Goal: Find specific page/section: Find specific page/section

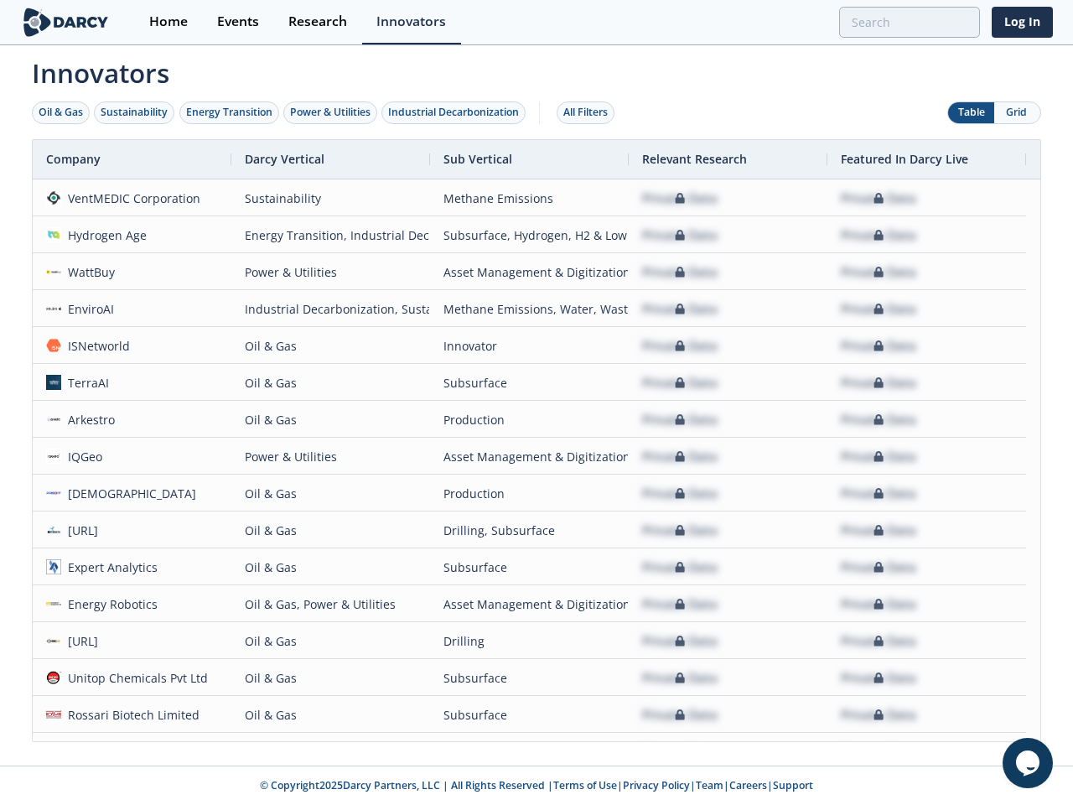
click at [61, 112] on div "Oil & Gas" at bounding box center [61, 112] width 44 height 15
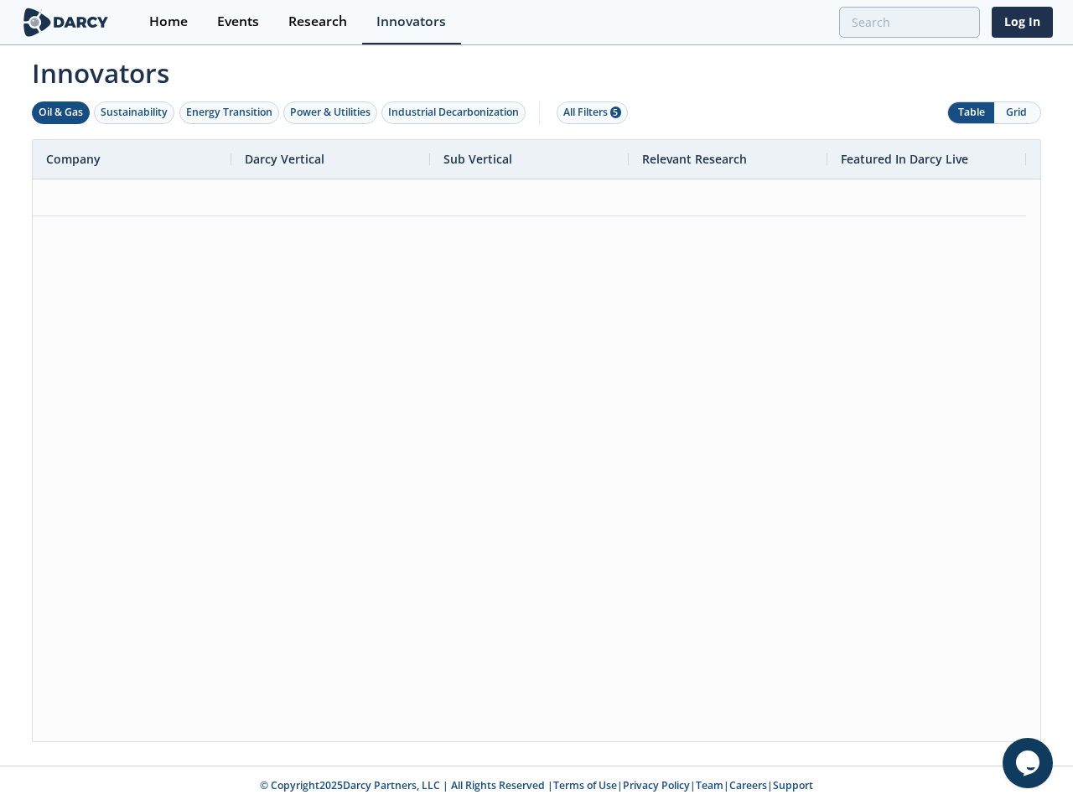
click at [135, 112] on div "Sustainability" at bounding box center [134, 112] width 67 height 15
click at [230, 112] on div "Energy Transition" at bounding box center [229, 112] width 86 height 15
click at [332, 112] on div "Power & Utilities" at bounding box center [330, 112] width 80 height 15
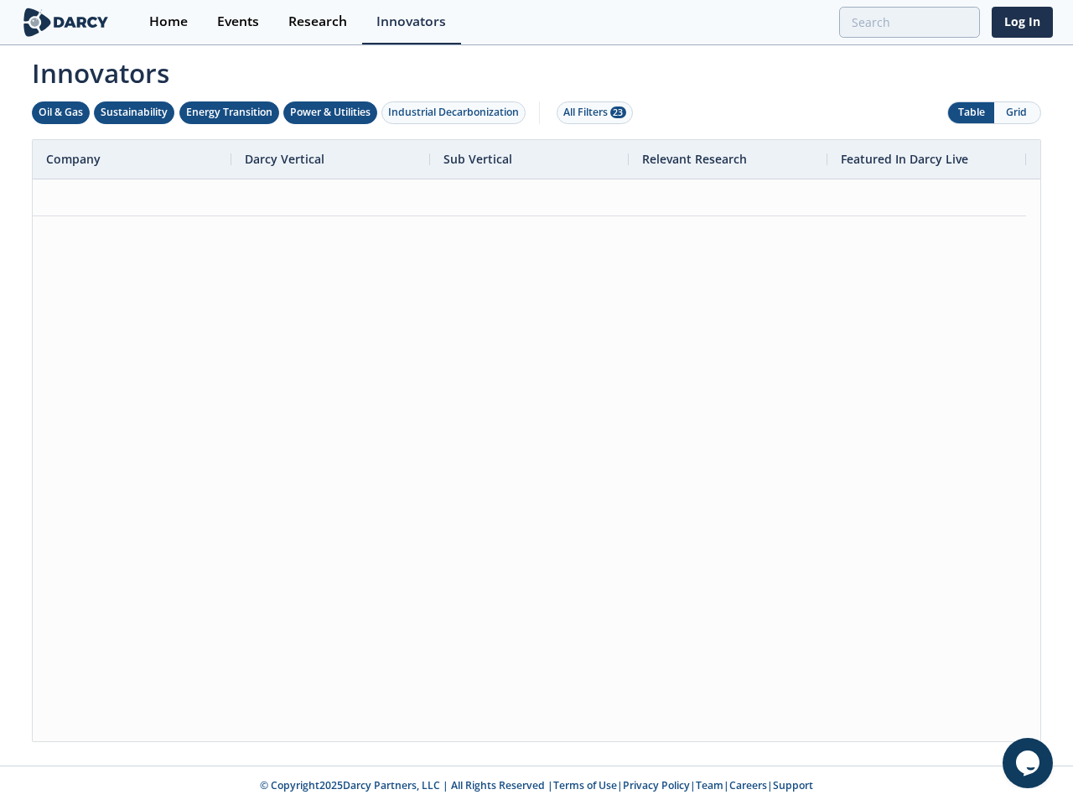
click at [457, 112] on div "Industrial Decarbonization" at bounding box center [453, 112] width 131 height 15
click at [590, 112] on div "All Filters 28" at bounding box center [594, 112] width 63 height 15
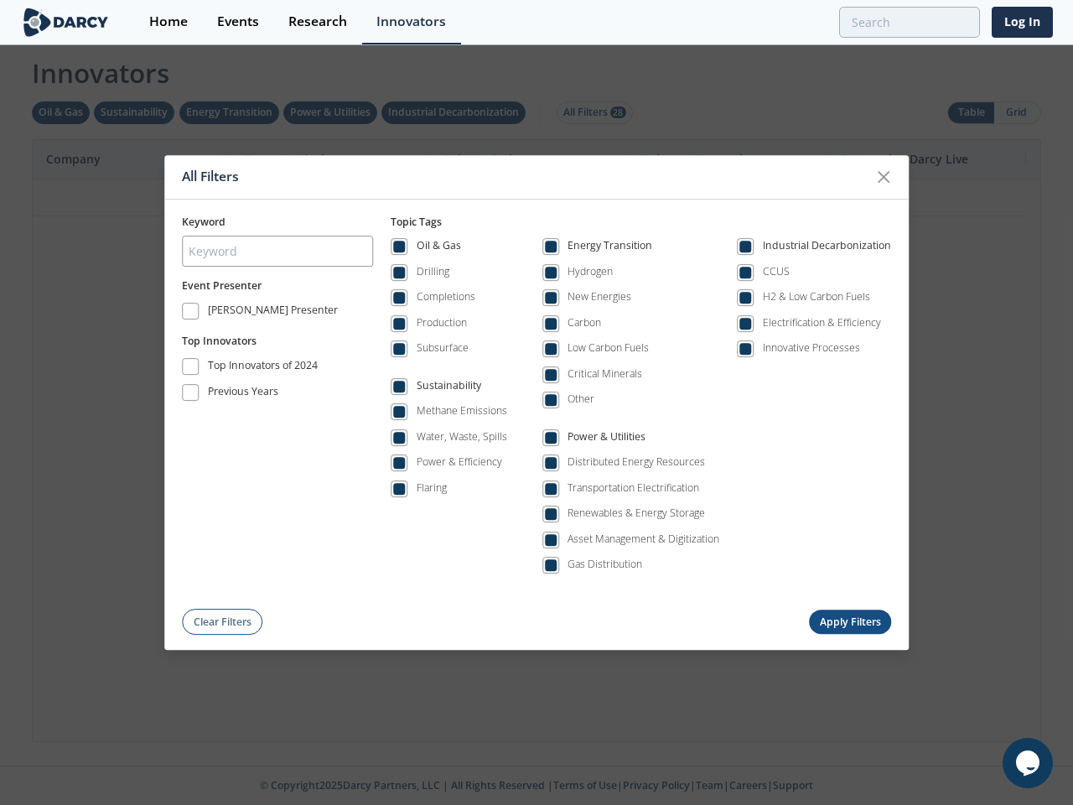
click at [971, 112] on div "All Filters Keyword Event Presenter [PERSON_NAME] Presenter Top Innovators Top …" at bounding box center [536, 402] width 1073 height 805
